Goal: Task Accomplishment & Management: Complete application form

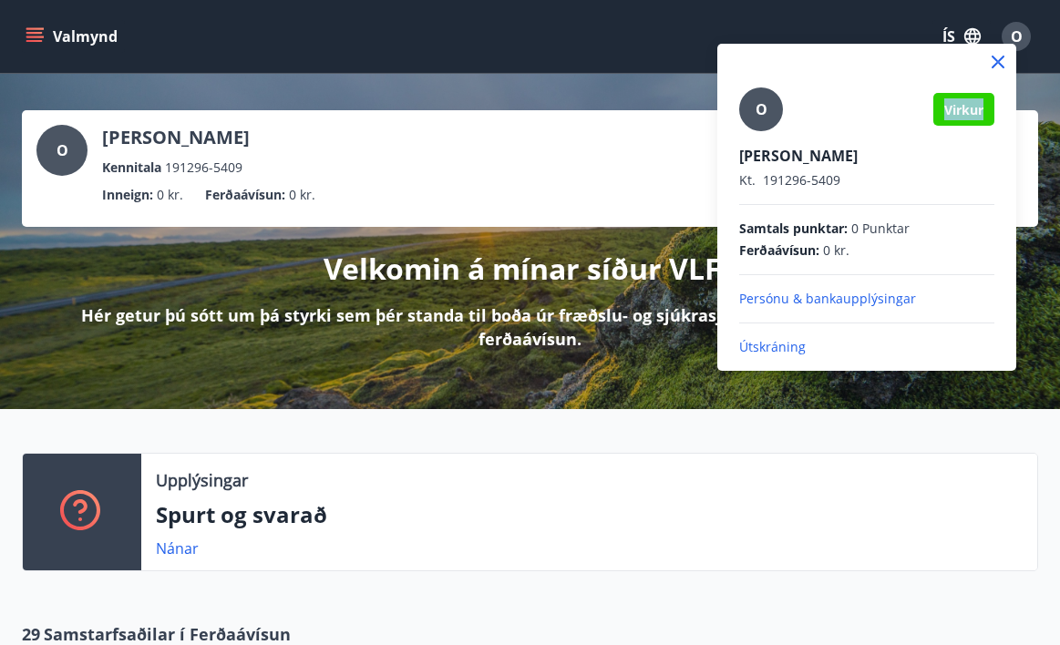
click at [608, 424] on div at bounding box center [530, 322] width 1060 height 645
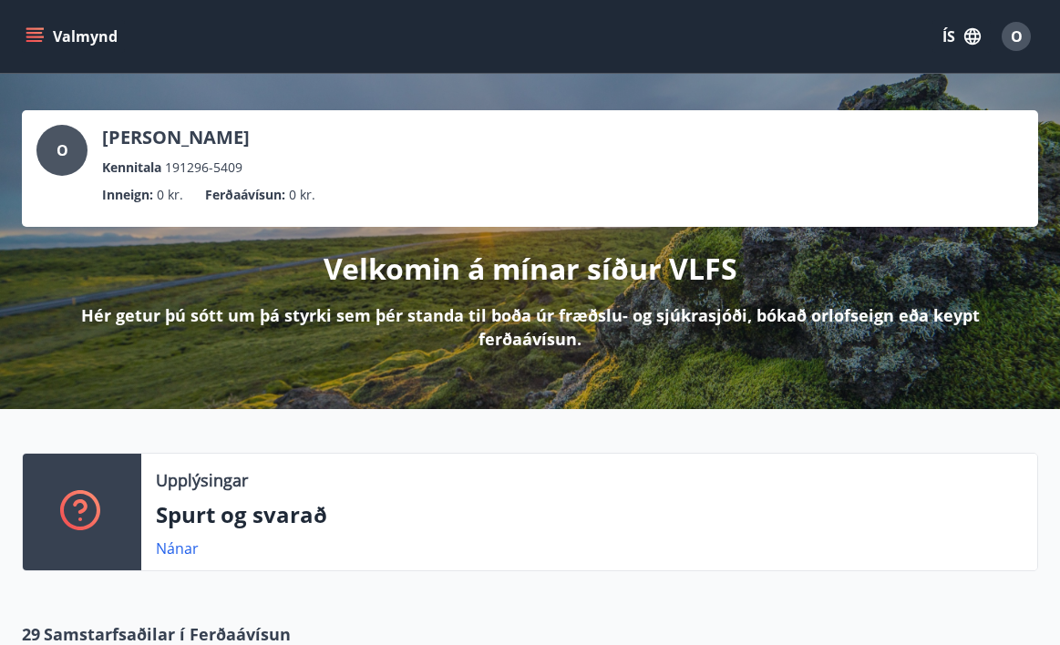
click at [31, 33] on icon "menu" at bounding box center [34, 33] width 16 height 2
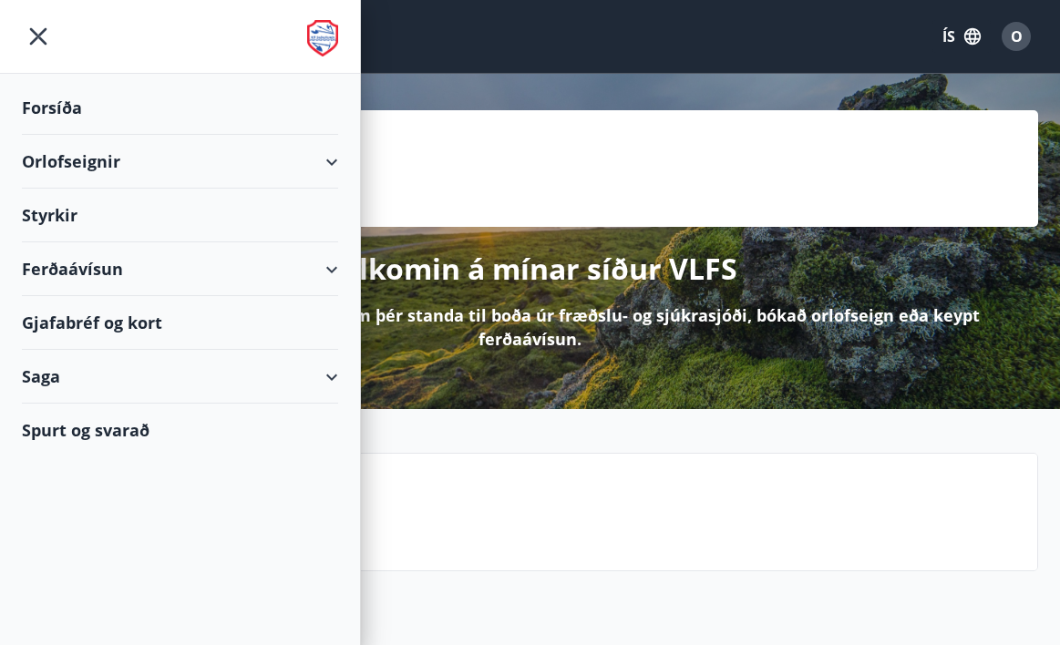
click at [117, 196] on div "Styrkir" at bounding box center [180, 216] width 316 height 54
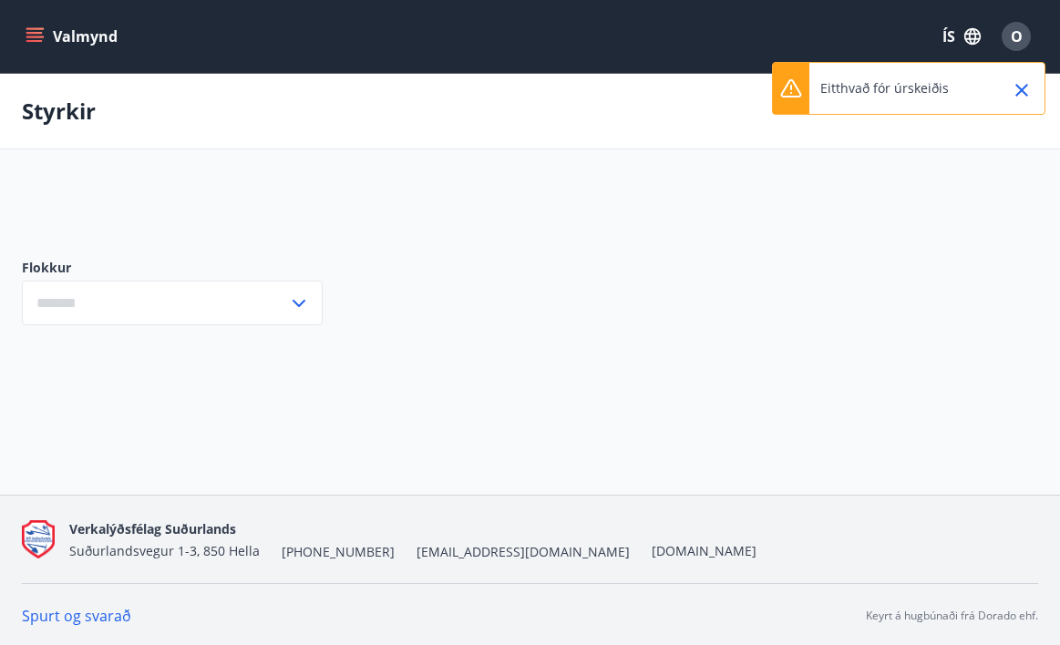
click at [31, 36] on icon "menu" at bounding box center [36, 37] width 20 height 2
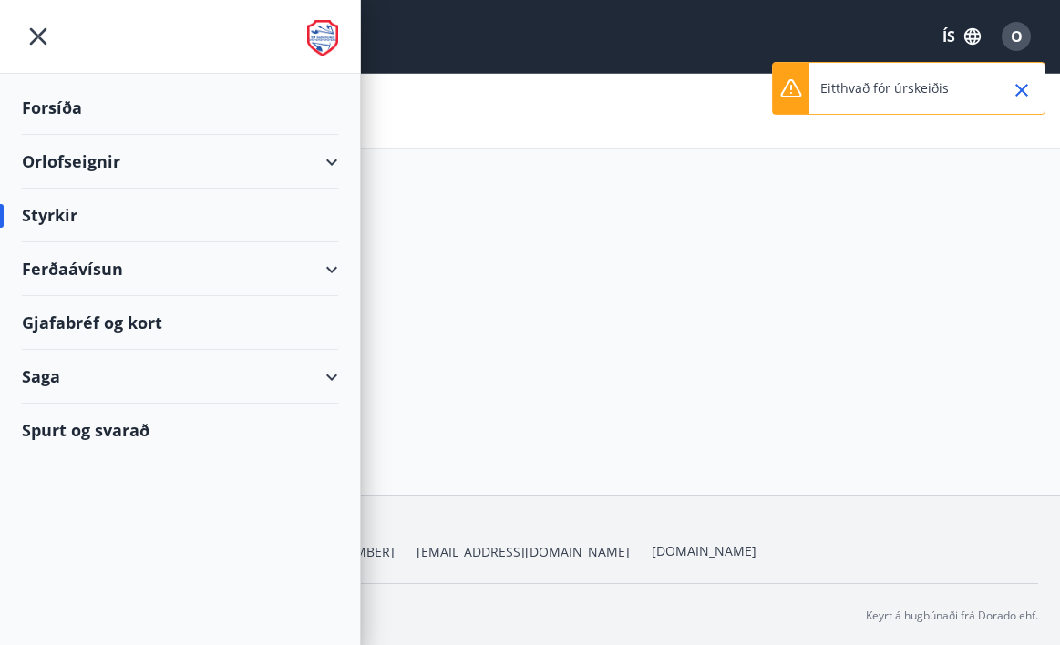
click at [481, 216] on div at bounding box center [452, 208] width 860 height 44
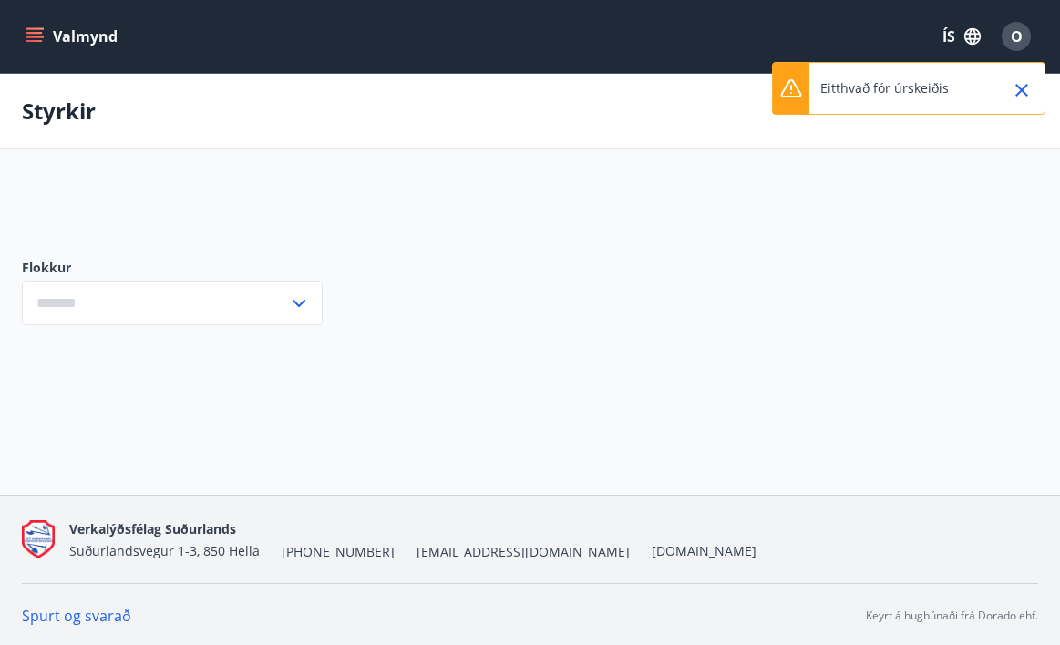
click at [948, 36] on button "ÍS" at bounding box center [961, 36] width 58 height 33
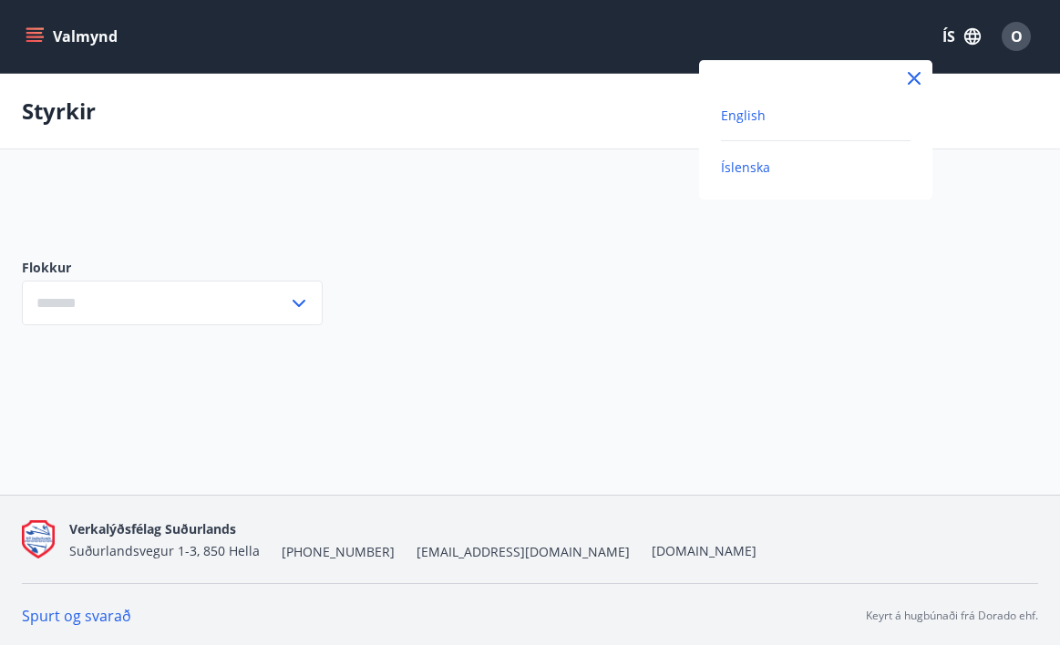
click at [744, 119] on span "English" at bounding box center [743, 115] width 45 height 17
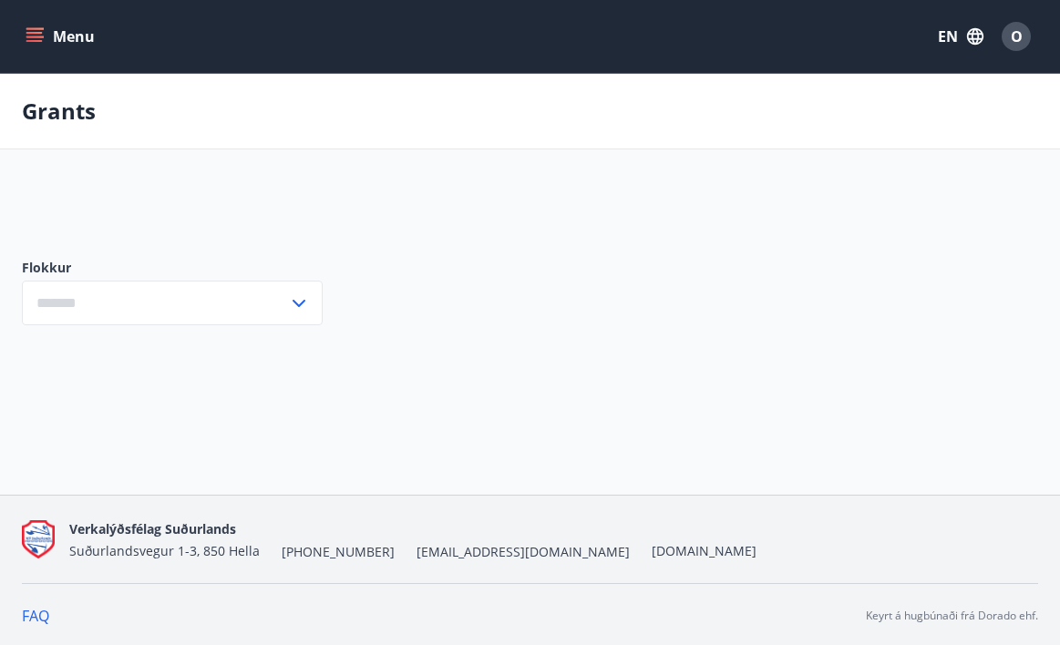
click at [31, 27] on icon "menu" at bounding box center [35, 36] width 18 height 18
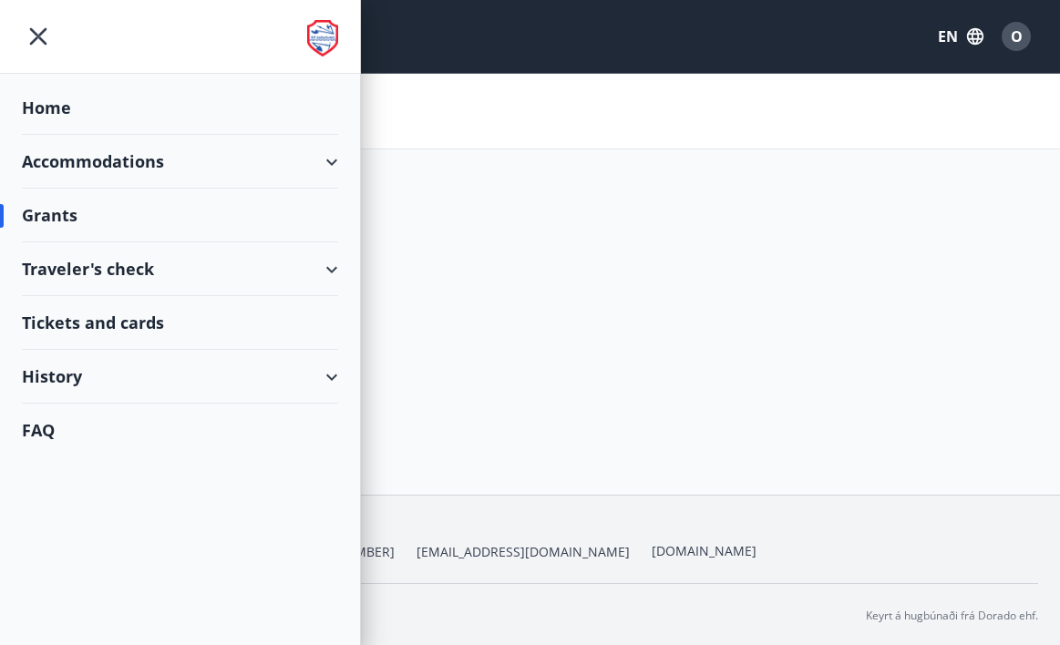
click at [72, 219] on div "Grants" at bounding box center [180, 216] width 316 height 54
click at [517, 225] on div at bounding box center [452, 208] width 860 height 44
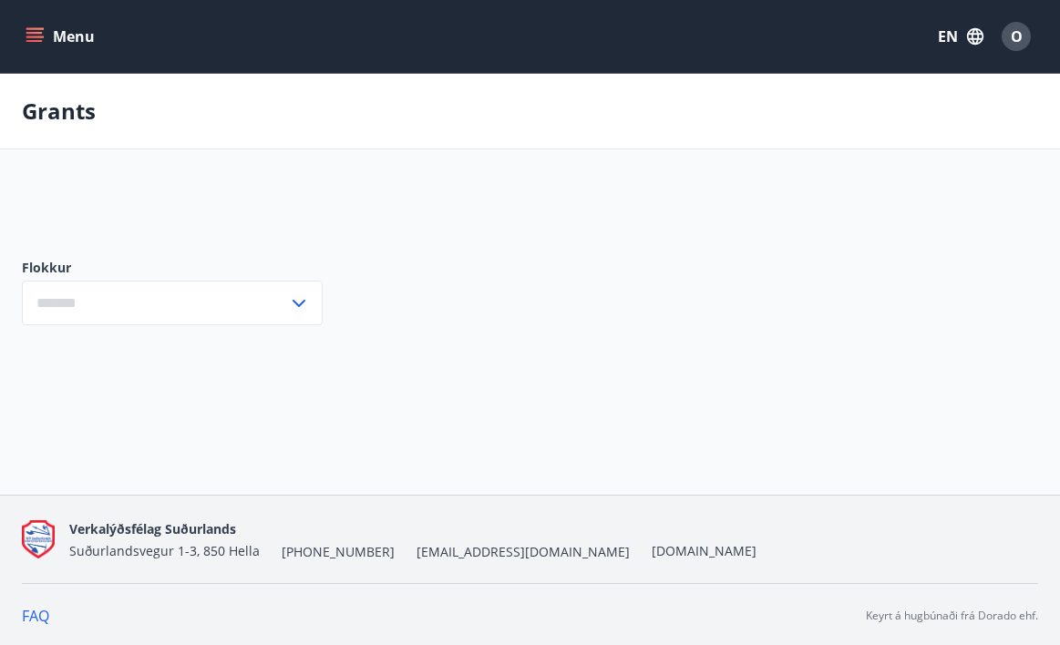
click at [1023, 34] on div "O" at bounding box center [1015, 36] width 29 height 29
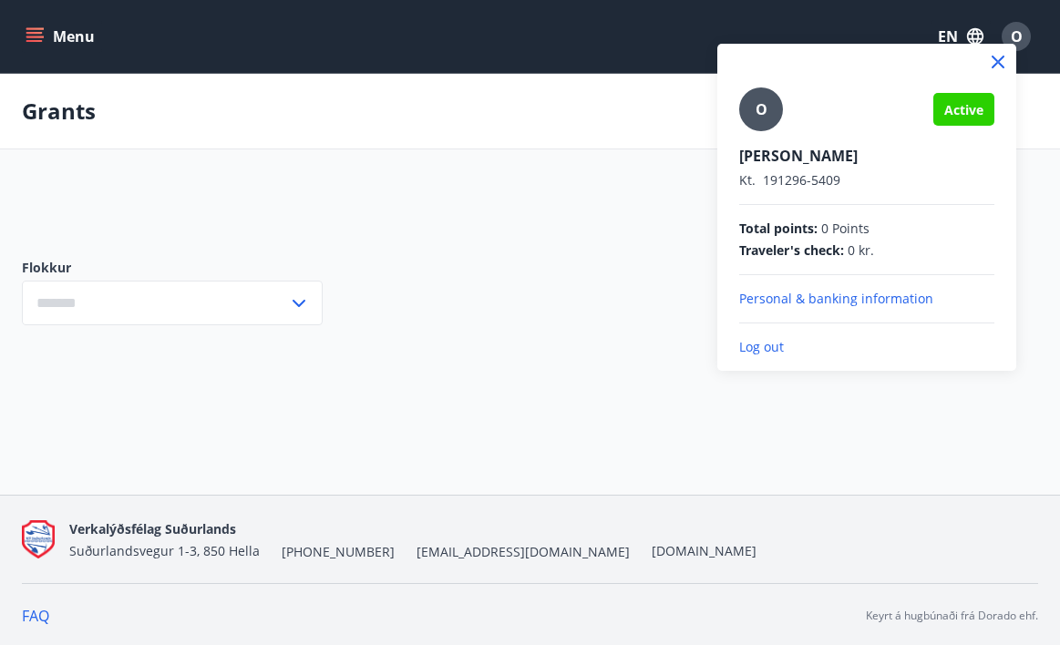
click at [958, 113] on span "Active" at bounding box center [963, 109] width 39 height 17
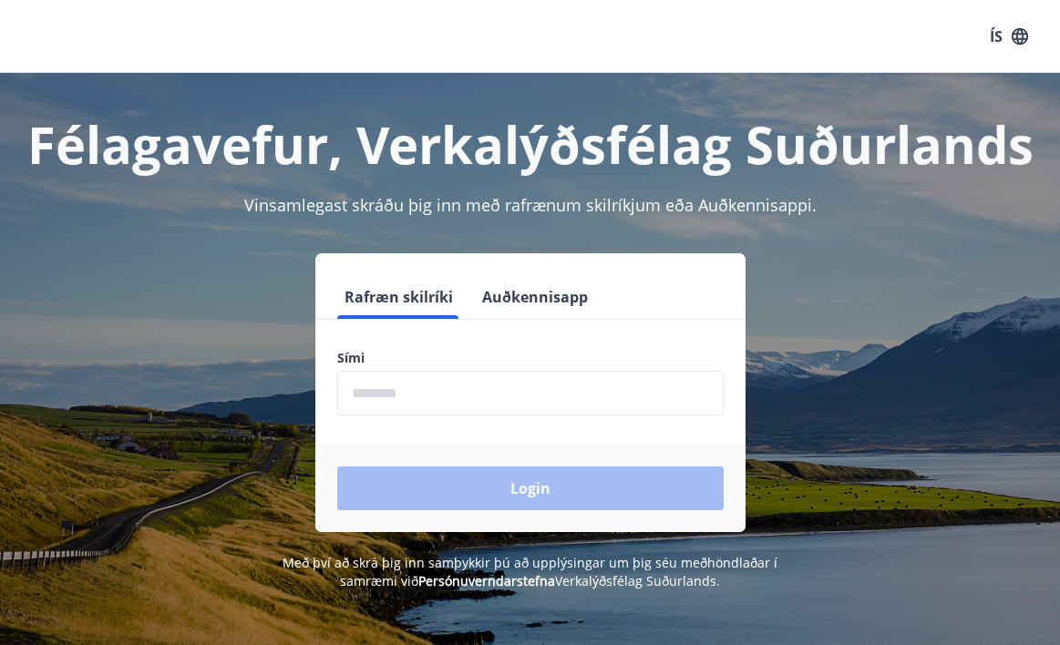
click at [546, 299] on button "Auðkennisapp" at bounding box center [535, 297] width 120 height 44
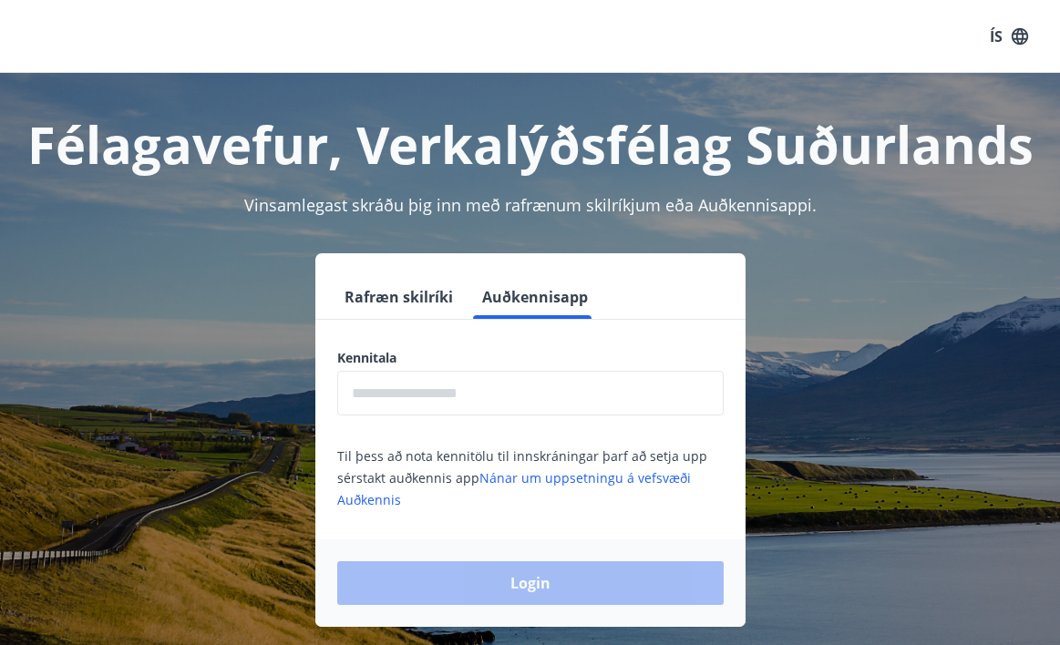
click at [462, 392] on input "text" at bounding box center [530, 393] width 386 height 45
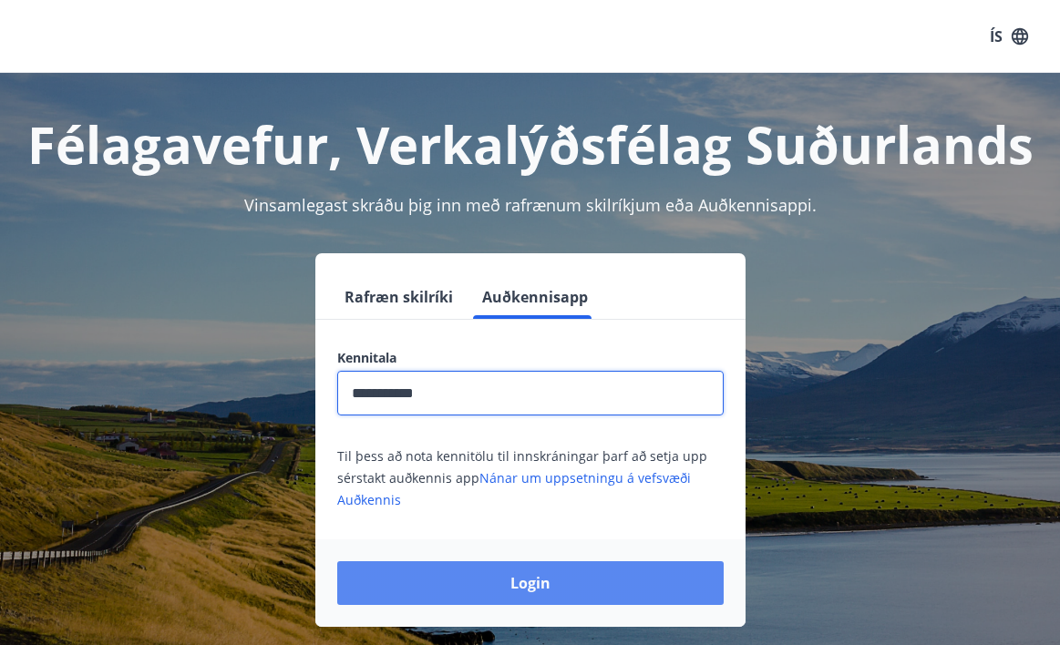
type input "**********"
click at [500, 574] on button "Login" at bounding box center [530, 583] width 386 height 44
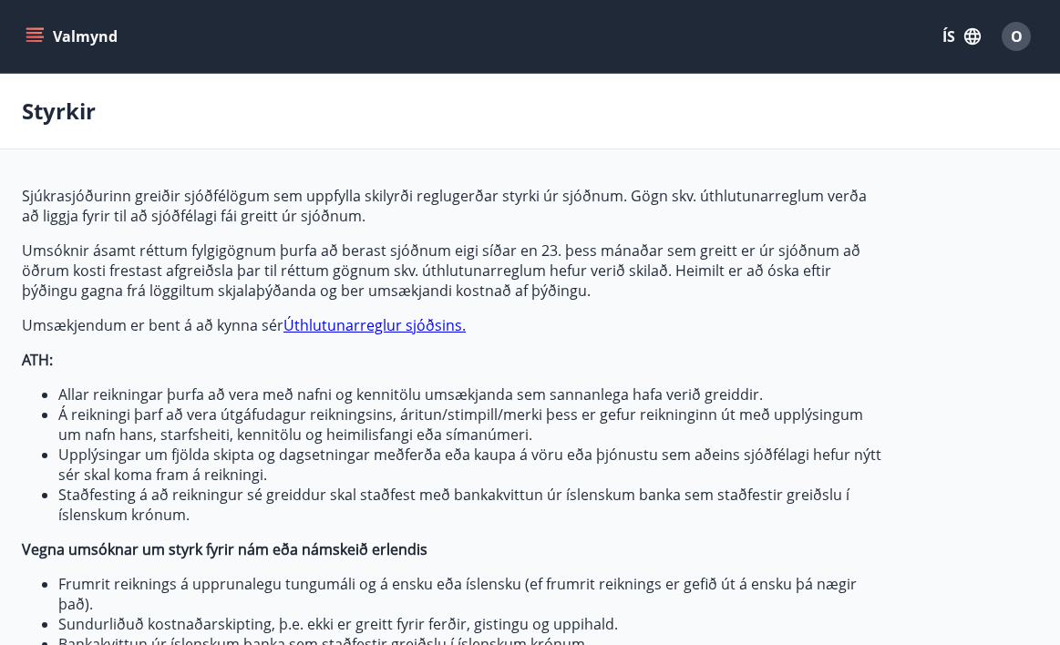
type input "***"
click at [1008, 26] on div "O" at bounding box center [1015, 36] width 29 height 29
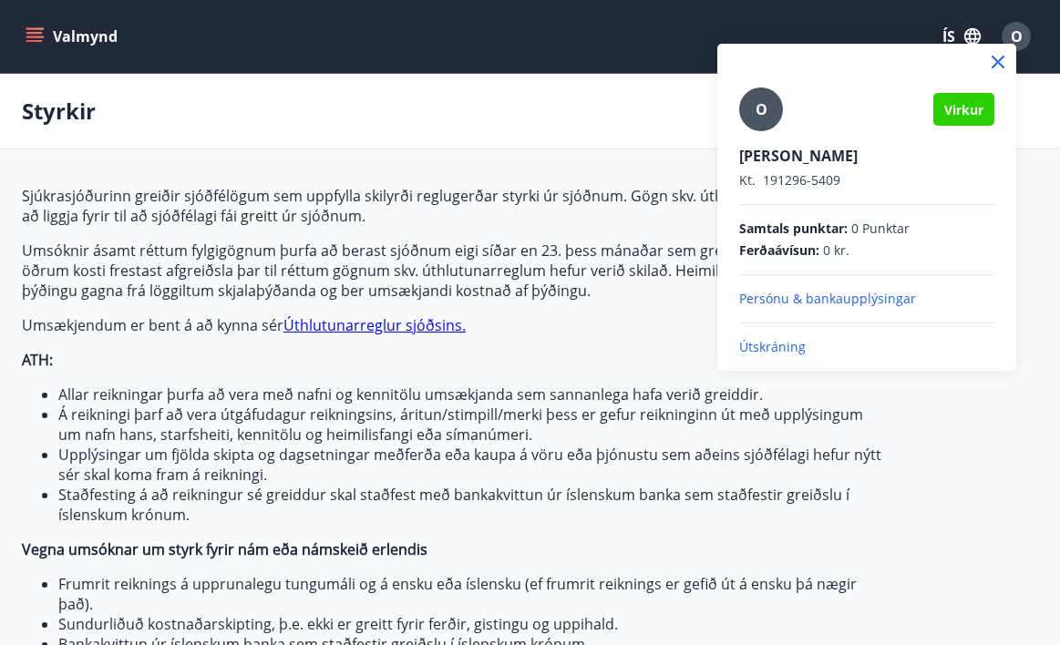
click at [944, 38] on div at bounding box center [530, 322] width 1060 height 645
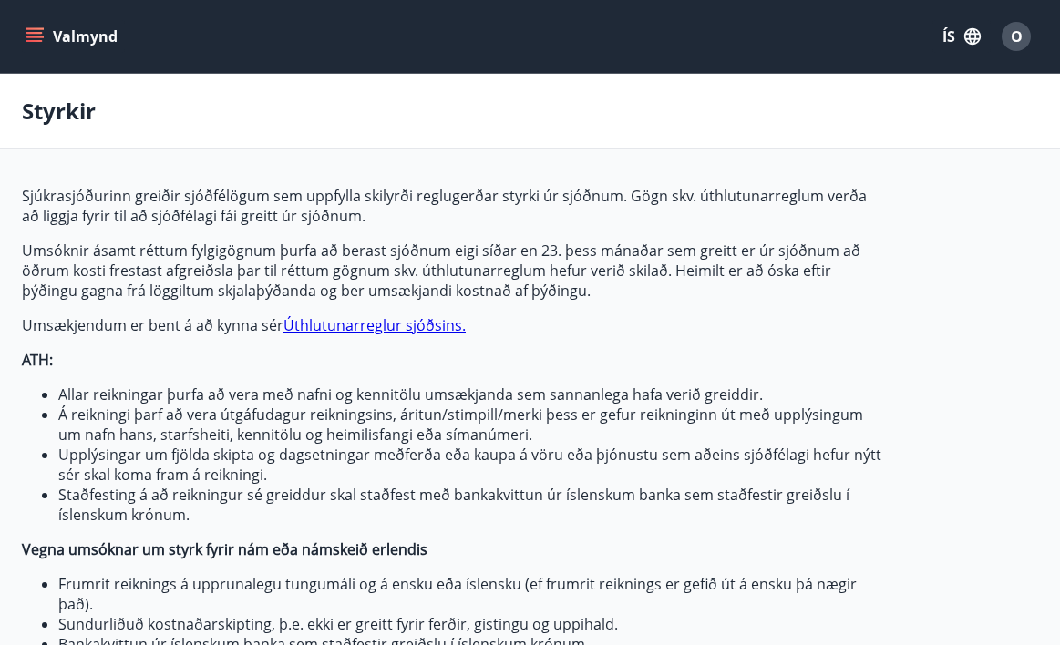
click at [944, 38] on button "ÍS" at bounding box center [961, 36] width 58 height 33
click at [810, 122] on div "English" at bounding box center [816, 115] width 190 height 22
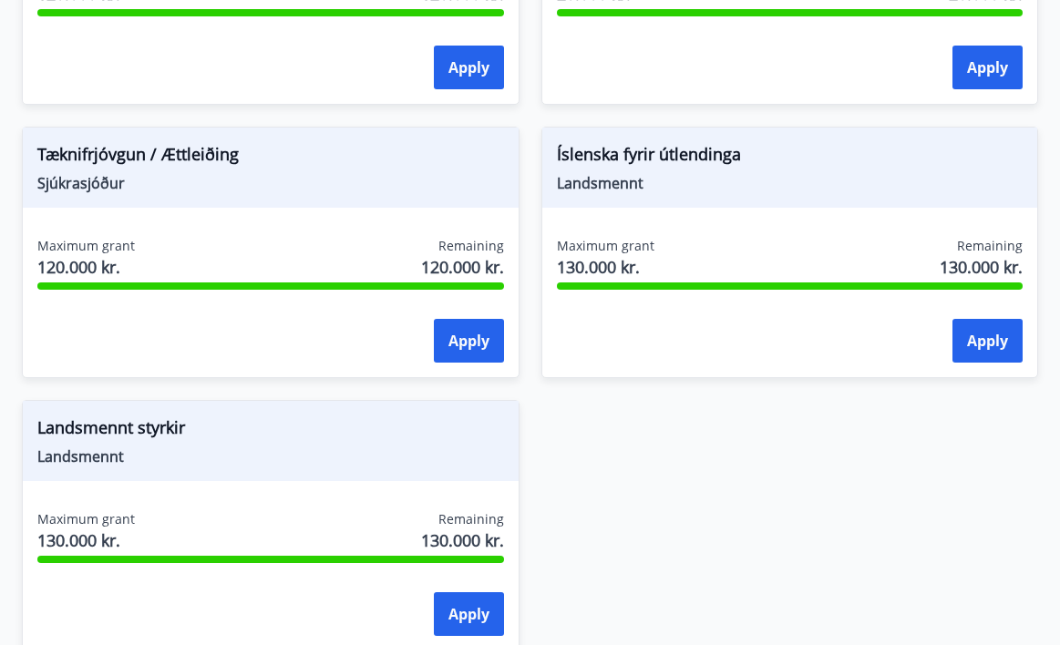
scroll to position [2374, 0]
